Goal: Information Seeking & Learning: Find specific page/section

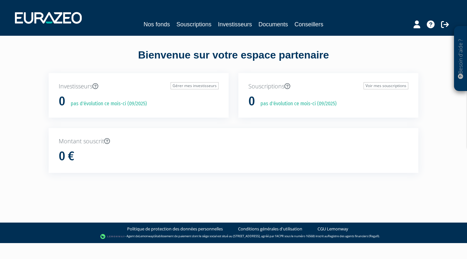
click at [158, 24] on link "Nos fonds" at bounding box center [157, 24] width 26 height 9
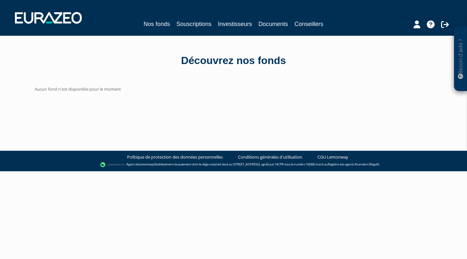
click at [155, 24] on link "Nos fonds" at bounding box center [157, 24] width 26 height 10
click at [202, 24] on link "Souscriptions" at bounding box center [194, 23] width 35 height 9
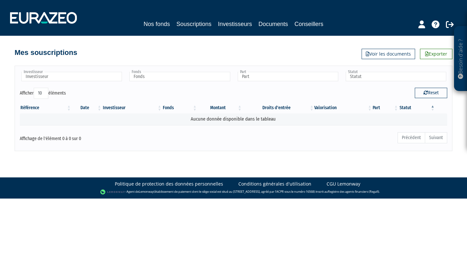
click at [274, 23] on link "Documents" at bounding box center [274, 23] width 30 height 9
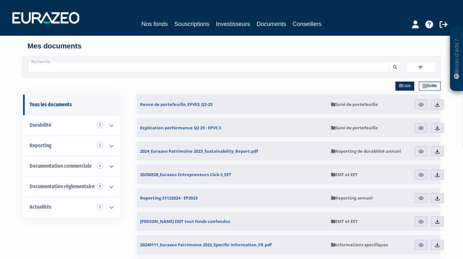
click at [305, 23] on link "Conseillers" at bounding box center [306, 23] width 29 height 9
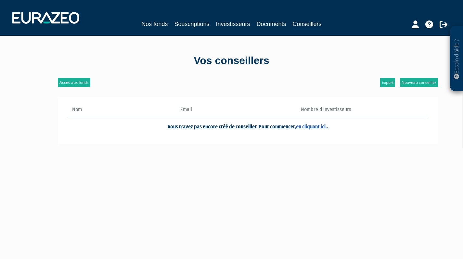
click at [267, 27] on link "Documents" at bounding box center [271, 23] width 30 height 9
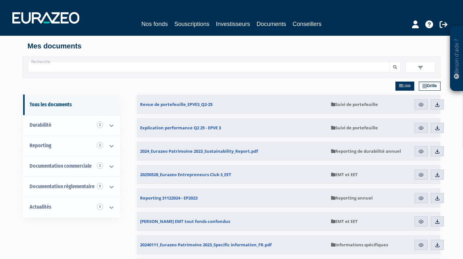
click at [192, 24] on link "Souscriptions" at bounding box center [191, 23] width 35 height 9
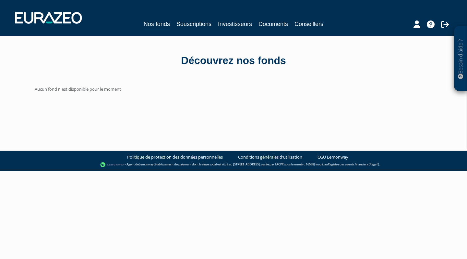
click at [266, 23] on link "Documents" at bounding box center [274, 23] width 30 height 9
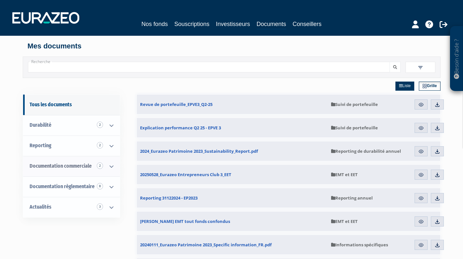
click at [111, 164] on icon at bounding box center [111, 166] width 17 height 20
click at [421, 104] on img at bounding box center [421, 105] width 6 height 6
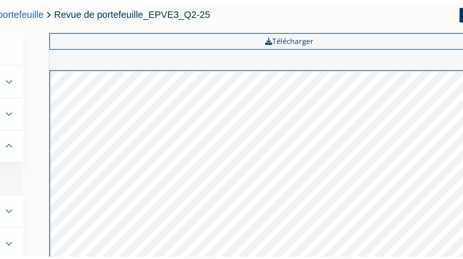
scroll to position [5, 0]
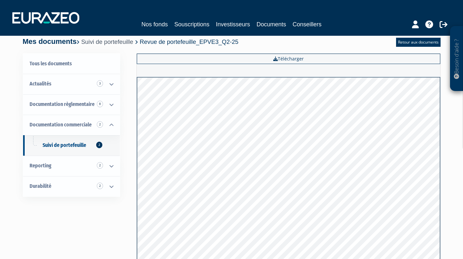
click at [112, 40] on link "Suivi de portefeuille" at bounding box center [107, 41] width 52 height 7
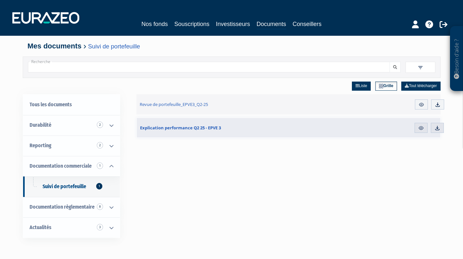
click at [35, 11] on div "Nos fonds Souscriptions Investisseurs Documents Conseillers" at bounding box center [231, 18] width 448 height 24
click at [154, 23] on link "Nos fonds" at bounding box center [154, 23] width 26 height 9
